Goal: Task Accomplishment & Management: Manage account settings

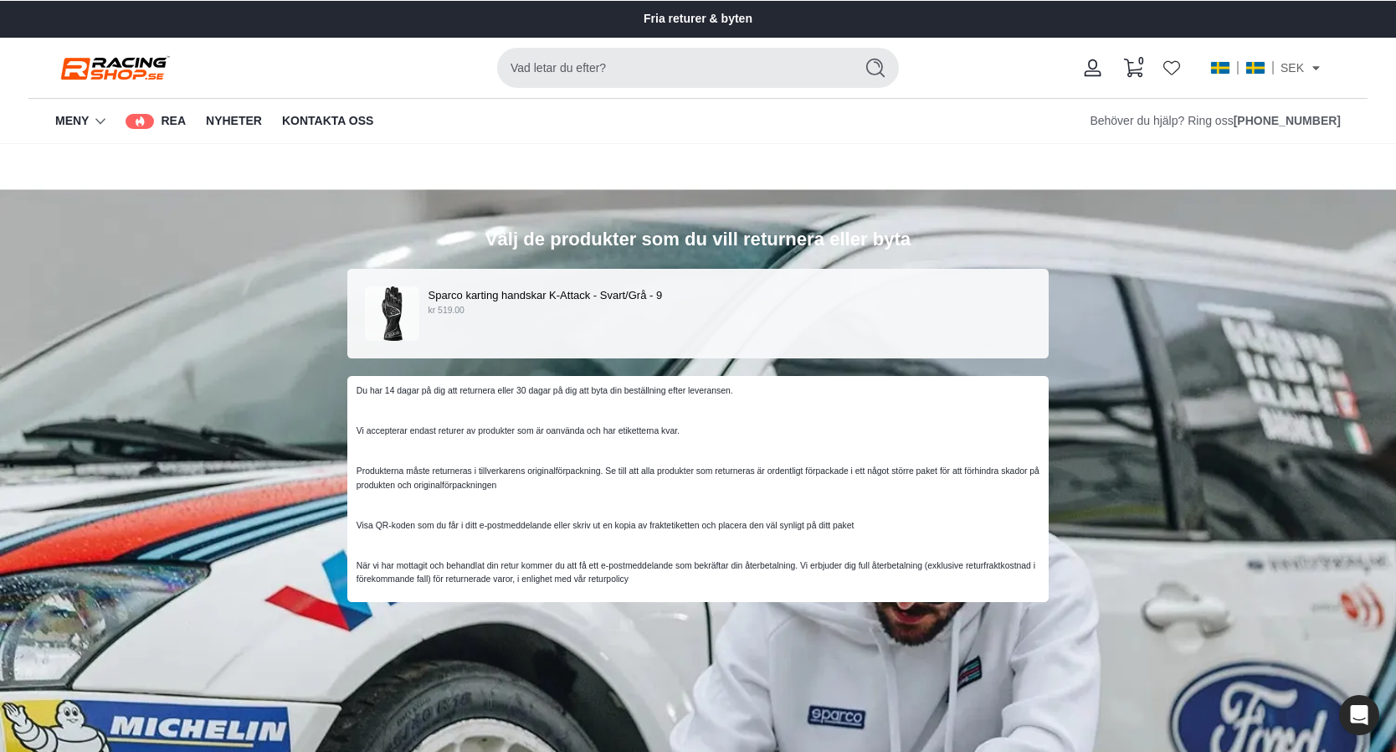
scroll to position [229, 0]
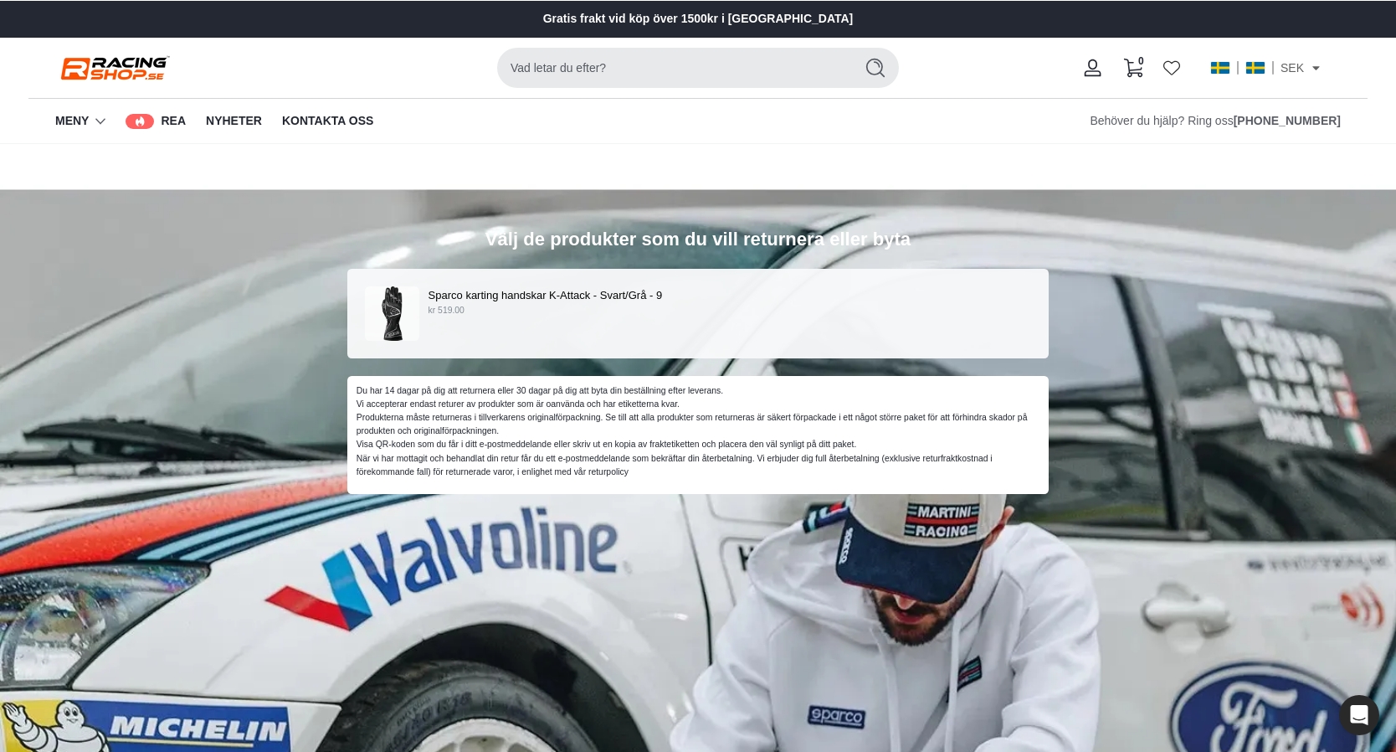
click at [825, 327] on div "Sparco karting handskar K-Attack - Svart/Grå - 9 kr 519.00" at bounding box center [698, 313] width 666 height 54
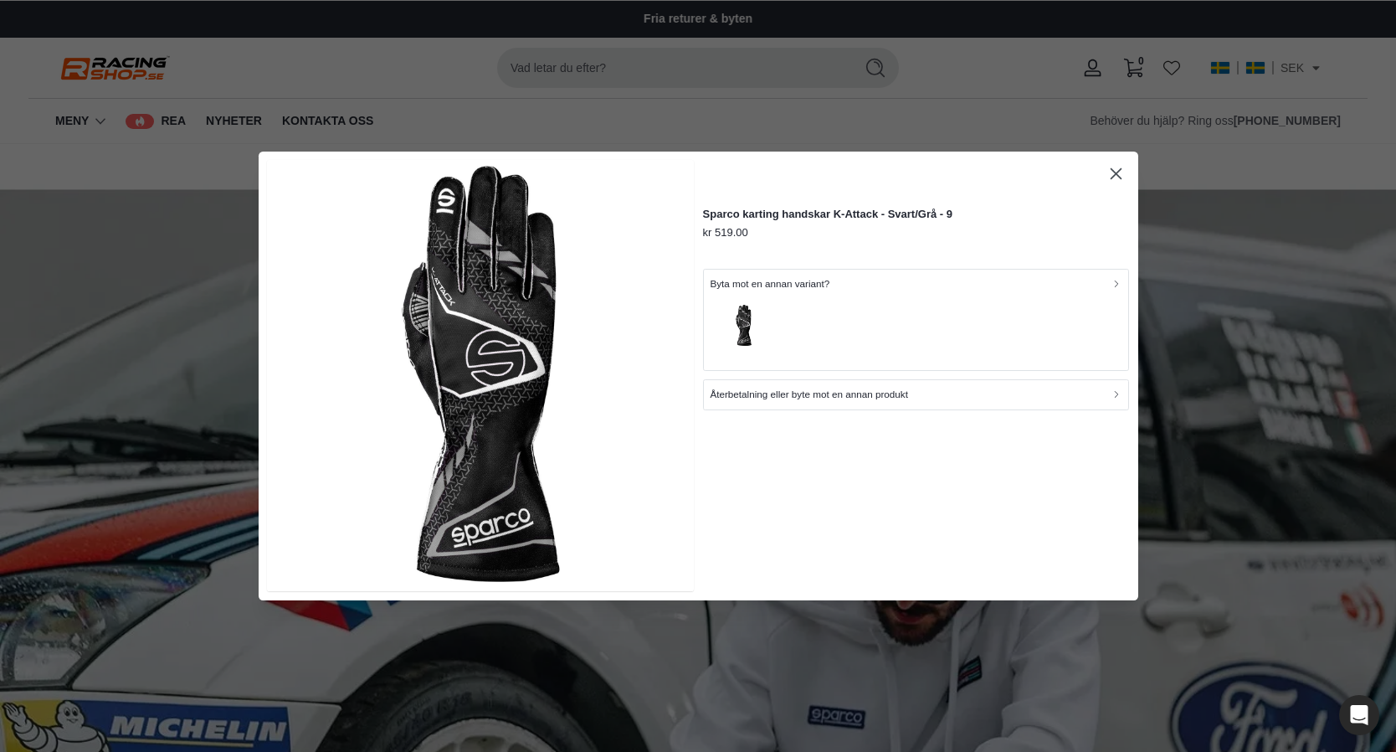
click at [924, 327] on div "button" at bounding box center [916, 327] width 412 height 72
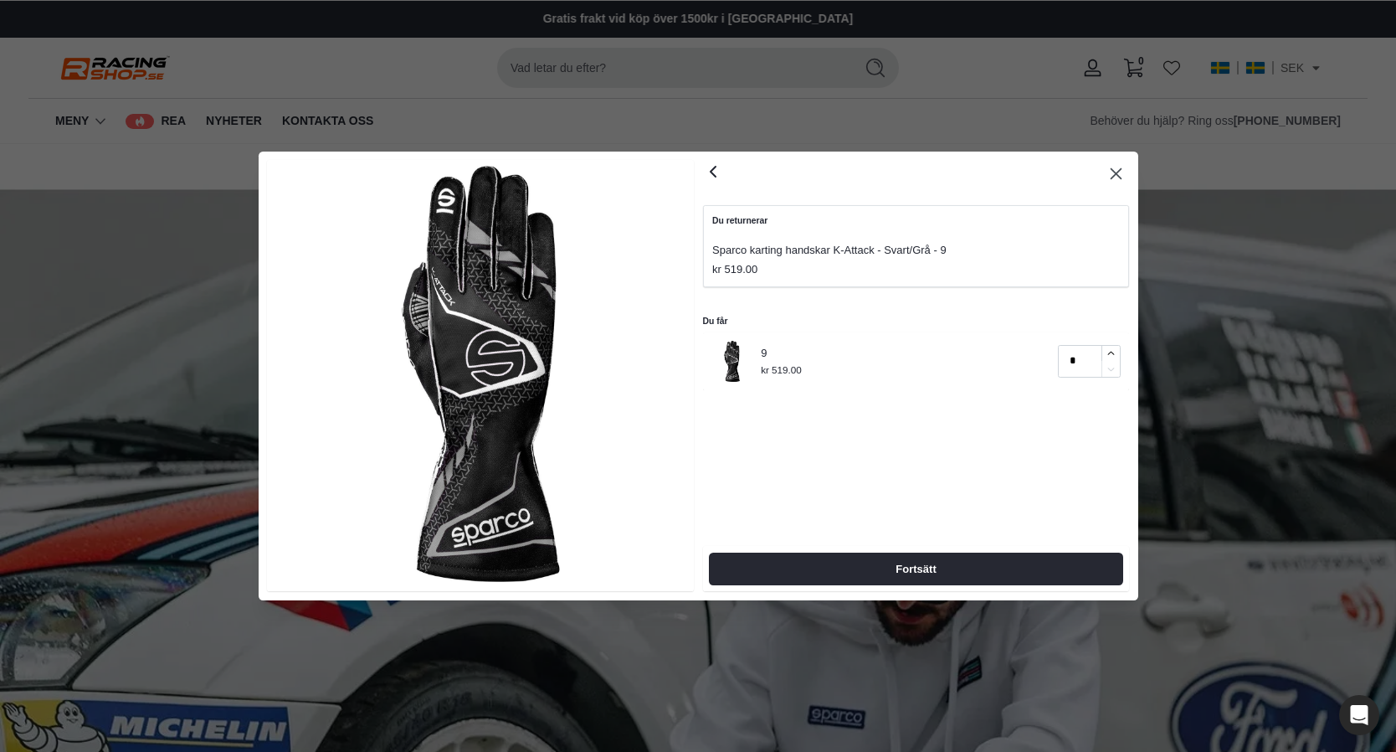
click at [1110, 179] on icon "button" at bounding box center [1115, 173] width 11 height 11
